Goal: Find specific page/section: Find specific page/section

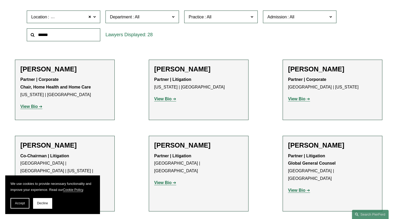
scroll to position [171, 0]
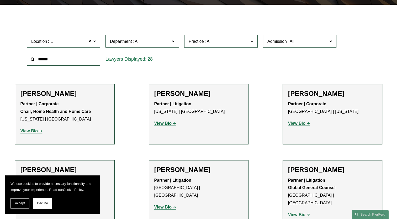
scroll to position [146, 0]
click at [89, 42] on span at bounding box center [89, 41] width 3 height 7
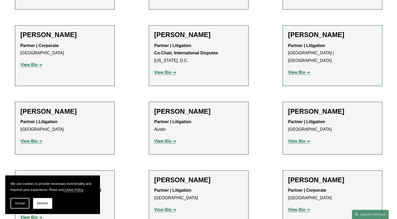
scroll to position [956, 0]
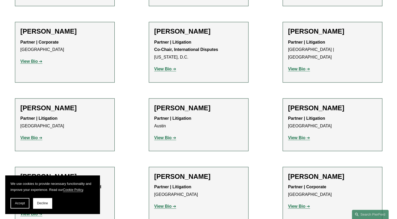
click at [164, 203] on strong "View Bio" at bounding box center [162, 205] width 17 height 4
